Goal: Information Seeking & Learning: Find specific fact

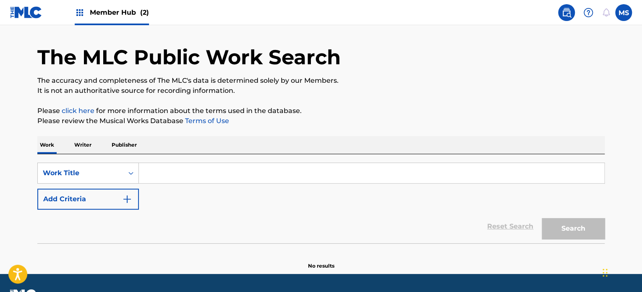
scroll to position [46, 0]
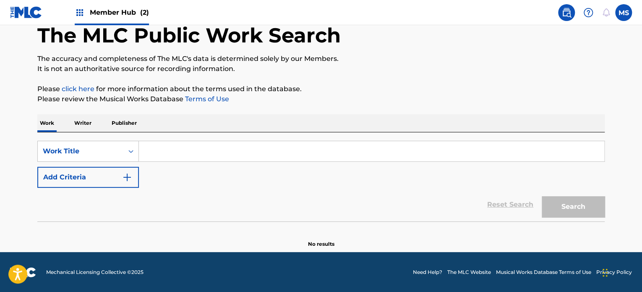
click at [243, 161] on input "Search Form" at bounding box center [372, 151] width 466 height 20
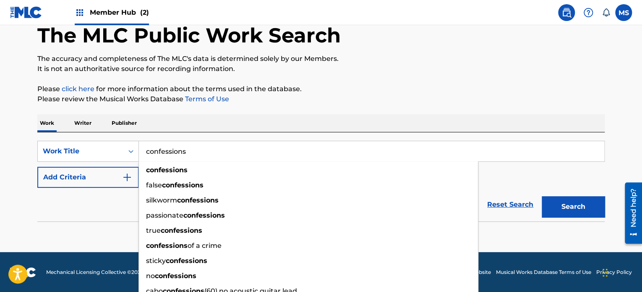
type input "confessions"
click at [330, 117] on div "Work Writer Publisher" at bounding box center [321, 123] width 568 height 18
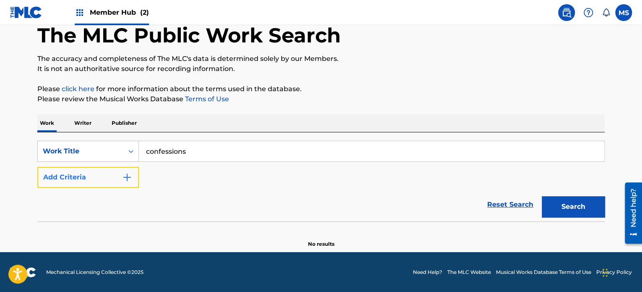
click at [94, 183] on button "Add Criteria" at bounding box center [88, 177] width 102 height 21
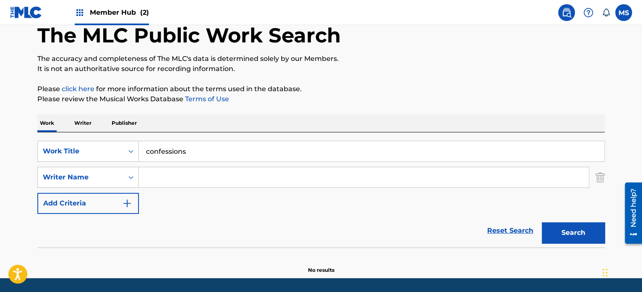
click at [166, 173] on input "Search Form" at bounding box center [364, 177] width 450 height 20
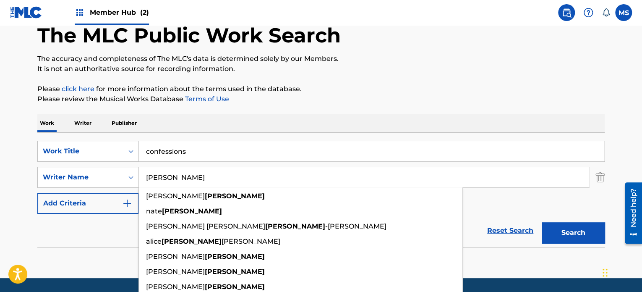
type input "[PERSON_NAME]"
click at [542, 222] on button "Search" at bounding box center [573, 232] width 63 height 21
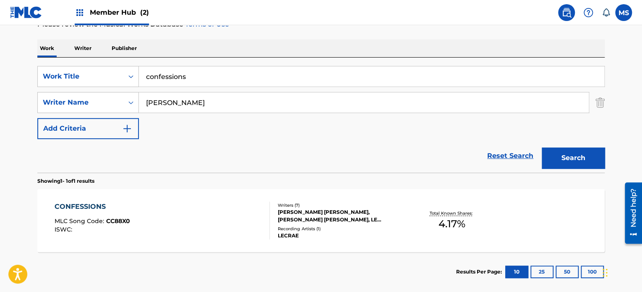
scroll to position [130, 0]
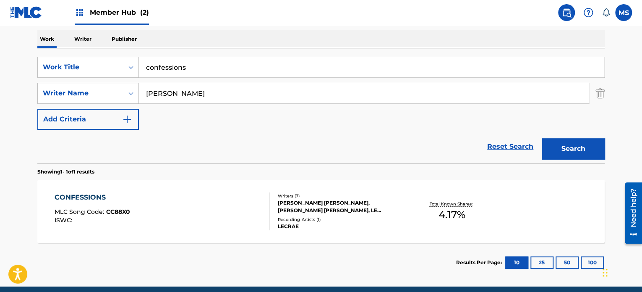
click at [211, 208] on div "CONFESSIONS MLC Song Code : CC88X0 ISWC :" at bounding box center [163, 211] width 216 height 38
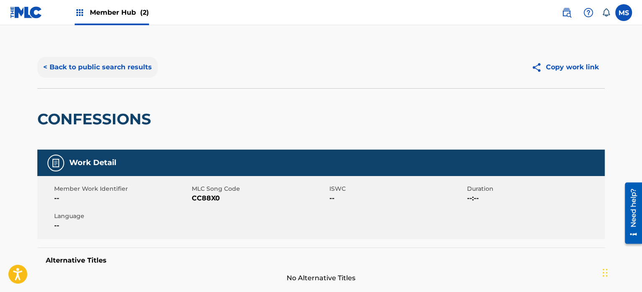
click at [114, 66] on button "< Back to public search results" at bounding box center [97, 67] width 120 height 21
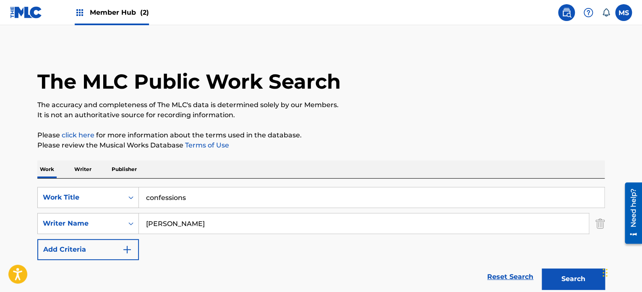
scroll to position [117, 0]
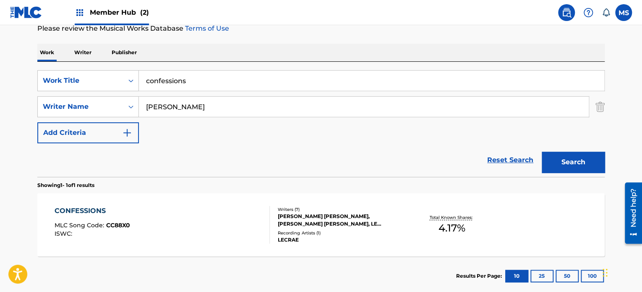
click at [275, 89] on input "confessions" at bounding box center [372, 81] width 466 height 20
click at [274, 89] on input "confessions" at bounding box center [372, 81] width 466 height 20
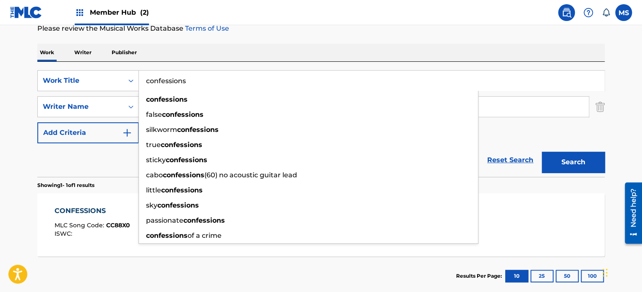
click at [274, 89] on input "confessions" at bounding box center [372, 81] width 466 height 20
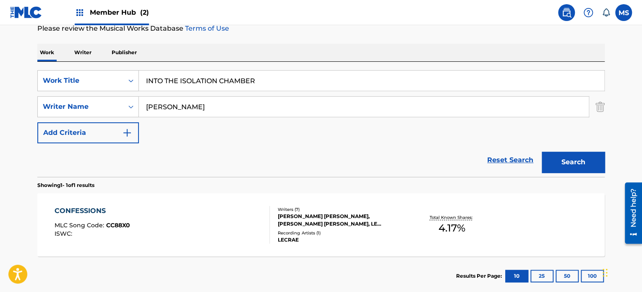
type input "INTO THE ISOLATION CHAMBER"
click at [272, 110] on input "[PERSON_NAME]" at bounding box center [364, 107] width 450 height 20
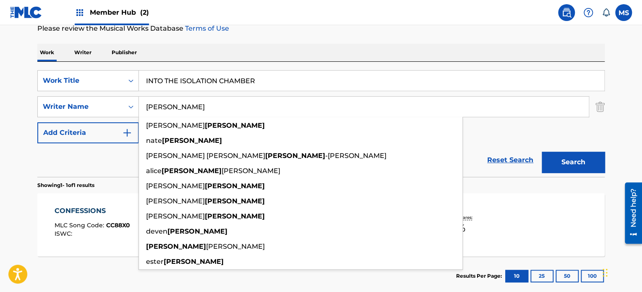
click at [272, 110] on input "[PERSON_NAME]" at bounding box center [364, 107] width 450 height 20
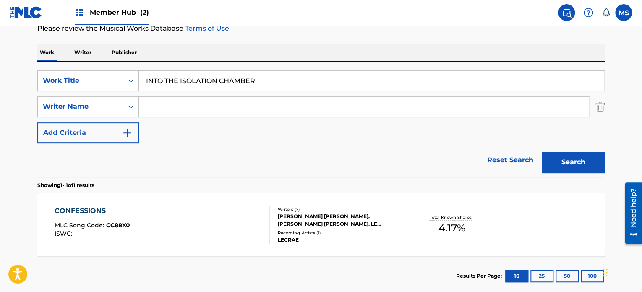
click at [542, 152] on button "Search" at bounding box center [573, 162] width 63 height 21
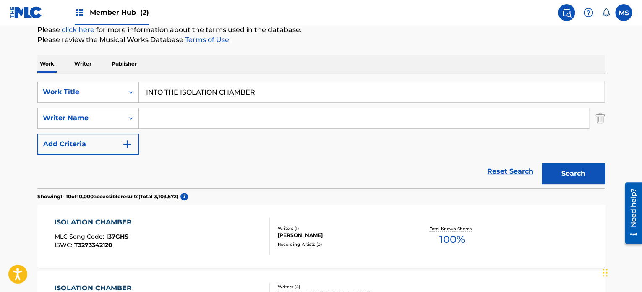
scroll to position [75, 0]
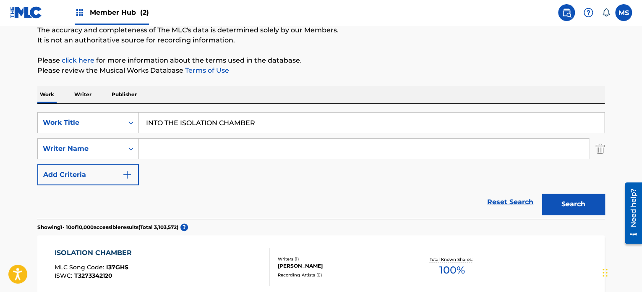
click at [240, 128] on input "INTO THE ISOLATION CHAMBER" at bounding box center [372, 123] width 466 height 20
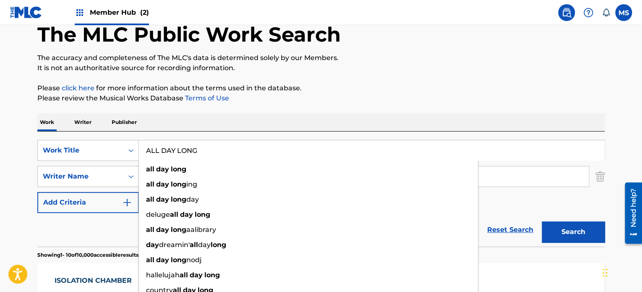
scroll to position [33, 0]
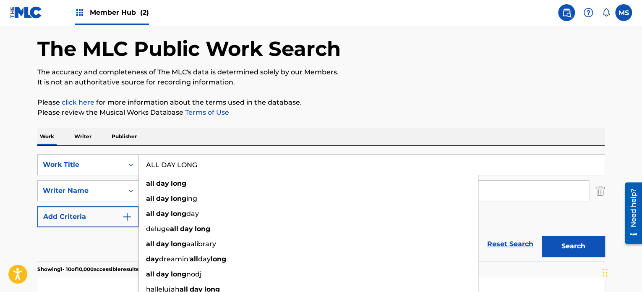
type input "ALL DAY LONG"
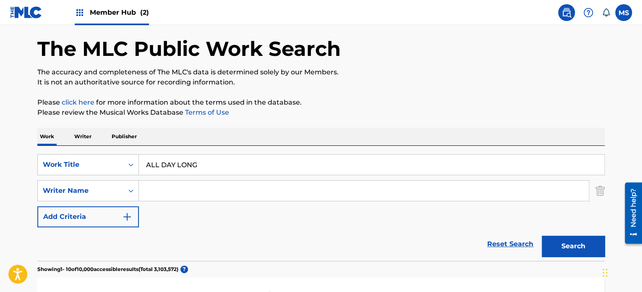
click at [262, 99] on p "Please click here for more information about the terms used in the database." at bounding box center [321, 102] width 568 height 10
click at [207, 191] on input "Search Form" at bounding box center [364, 191] width 450 height 20
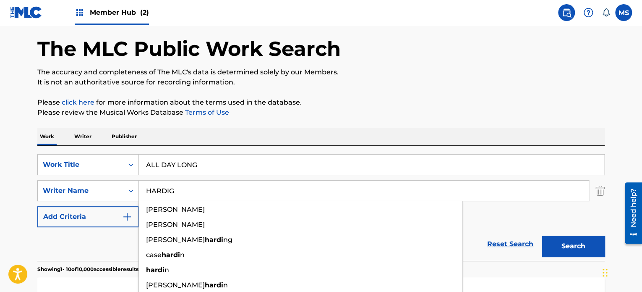
click at [542, 236] on button "Search" at bounding box center [573, 246] width 63 height 21
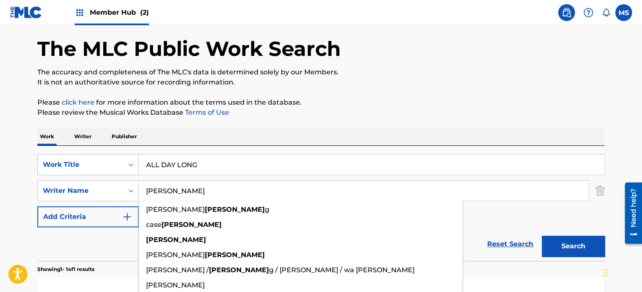
click at [542, 236] on button "Search" at bounding box center [573, 246] width 63 height 21
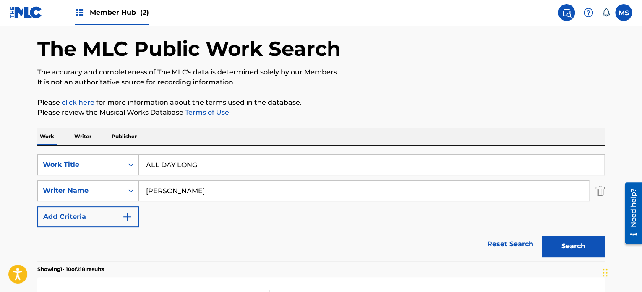
scroll to position [117, 0]
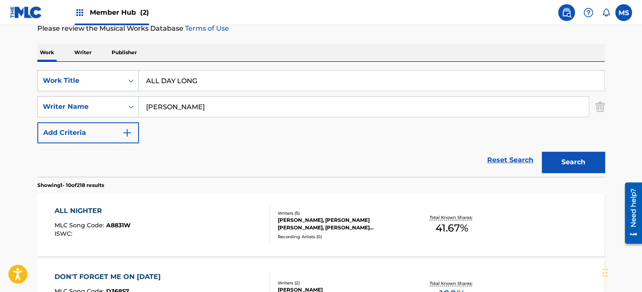
click at [144, 108] on input "[PERSON_NAME]" at bounding box center [364, 107] width 450 height 20
type input "[PERSON_NAME]"
click at [542, 152] on button "Search" at bounding box center [573, 162] width 63 height 21
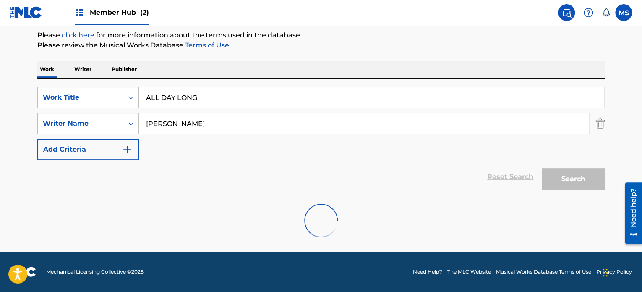
scroll to position [72, 0]
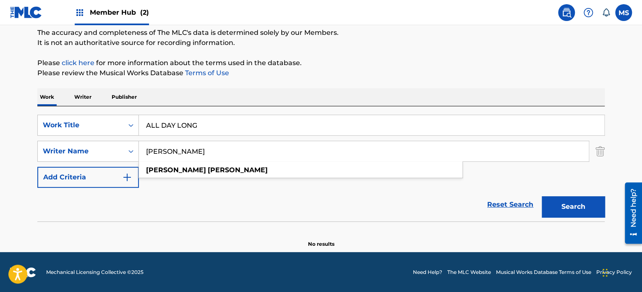
click at [274, 127] on input "ALL DAY LONG" at bounding box center [372, 125] width 466 height 20
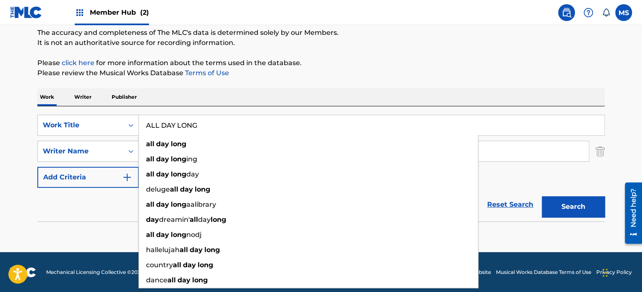
click at [274, 127] on input "ALL DAY LONG" at bounding box center [372, 125] width 466 height 20
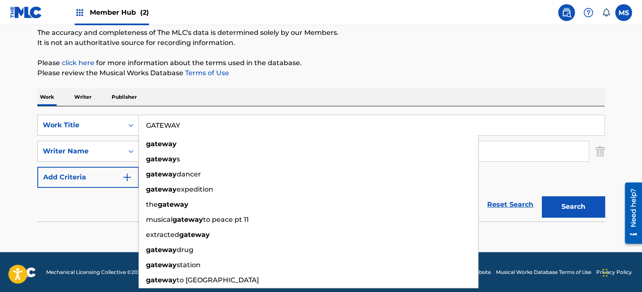
type input "GATEWAY"
click at [542, 196] on button "Search" at bounding box center [573, 206] width 63 height 21
